Goal: Contribute content: Add original content to the website for others to see

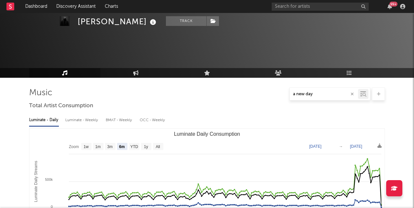
select select "6m"
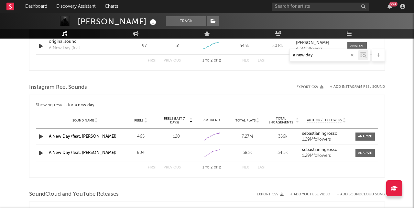
type input "a new day"
click at [325, 6] on input "text" at bounding box center [320, 7] width 97 height 8
type input "s"
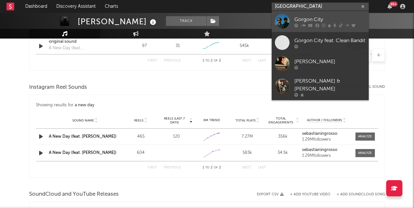
type input "[GEOGRAPHIC_DATA]"
click at [336, 19] on div "Gorgon City" at bounding box center [329, 20] width 71 height 8
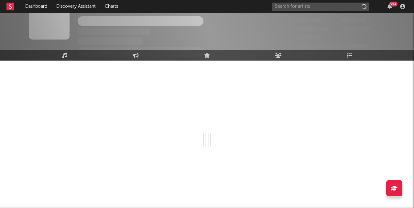
scroll to position [17, 0]
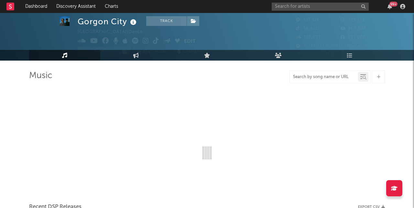
click at [314, 78] on input "text" at bounding box center [324, 76] width 68 height 5
type input "[PERSON_NAME]"
select select "6m"
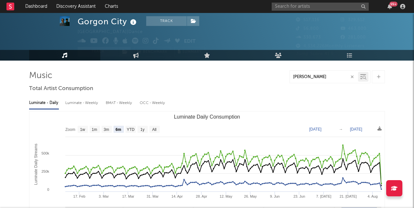
type input "[PERSON_NAME]"
click at [276, 104] on div "Luminate - Daily Luminate - Weekly BMAT - Weekly OCC - Weekly" at bounding box center [207, 102] width 356 height 11
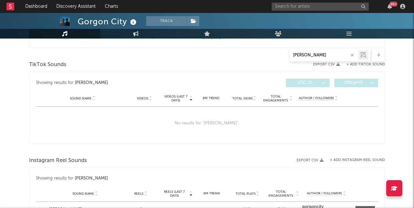
scroll to position [315, 0]
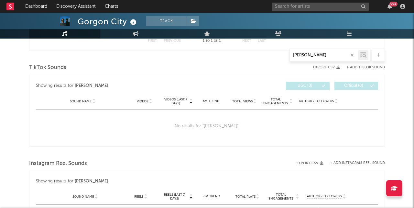
click at [365, 69] on div "TikTok Sounds" at bounding box center [207, 67] width 356 height 11
click at [365, 68] on button "+ Add TikTok Sound" at bounding box center [365, 68] width 38 height 4
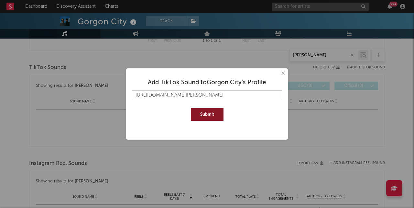
type input "[URL][DOMAIN_NAME][PERSON_NAME]"
click at [212, 115] on button "Submit" at bounding box center [207, 114] width 33 height 13
